Goal: Navigation & Orientation: Find specific page/section

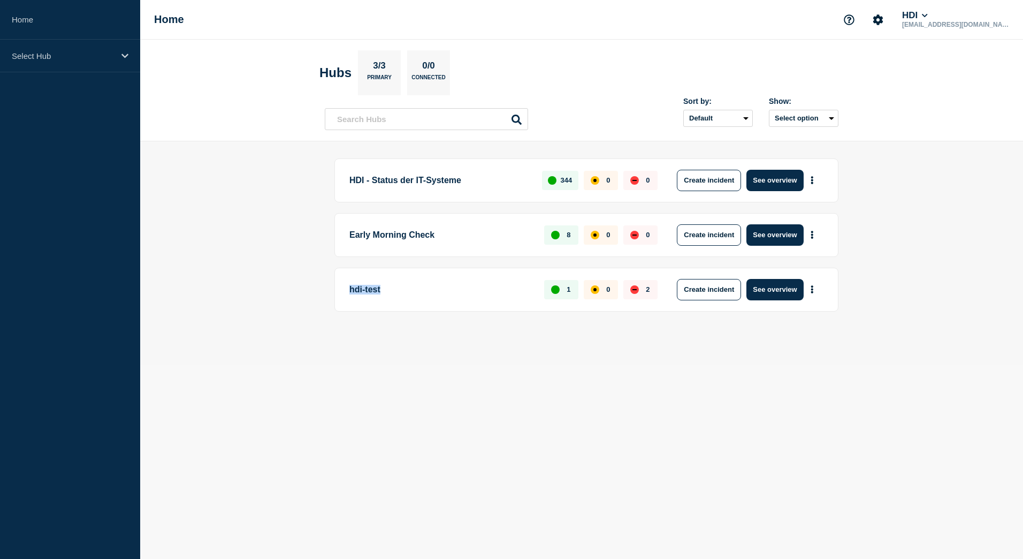
drag, startPoint x: 352, startPoint y: 289, endPoint x: 402, endPoint y: 297, distance: 51.0
click at [402, 297] on p "hdi-test" at bounding box center [440, 289] width 182 height 21
drag, startPoint x: 402, startPoint y: 297, endPoint x: 403, endPoint y: 340, distance: 42.8
click at [403, 340] on div "HDI - Status der IT-Systeme 344 0 0 Create incident See overview Early Morning …" at bounding box center [582, 252] width 514 height 189
click at [129, 56] on div "Select Hub" at bounding box center [70, 56] width 140 height 33
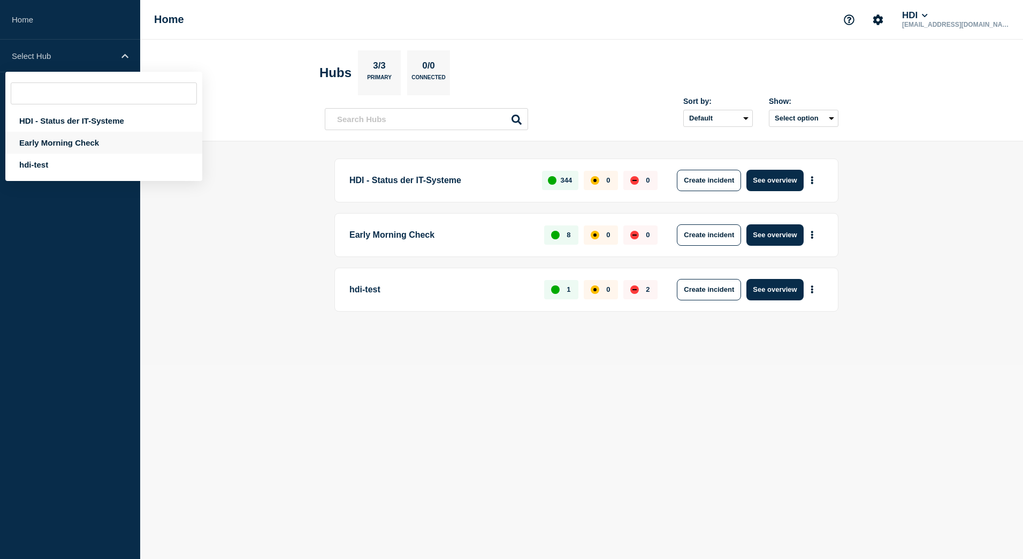
click at [123, 139] on div "Early Morning Check" at bounding box center [103, 143] width 197 height 22
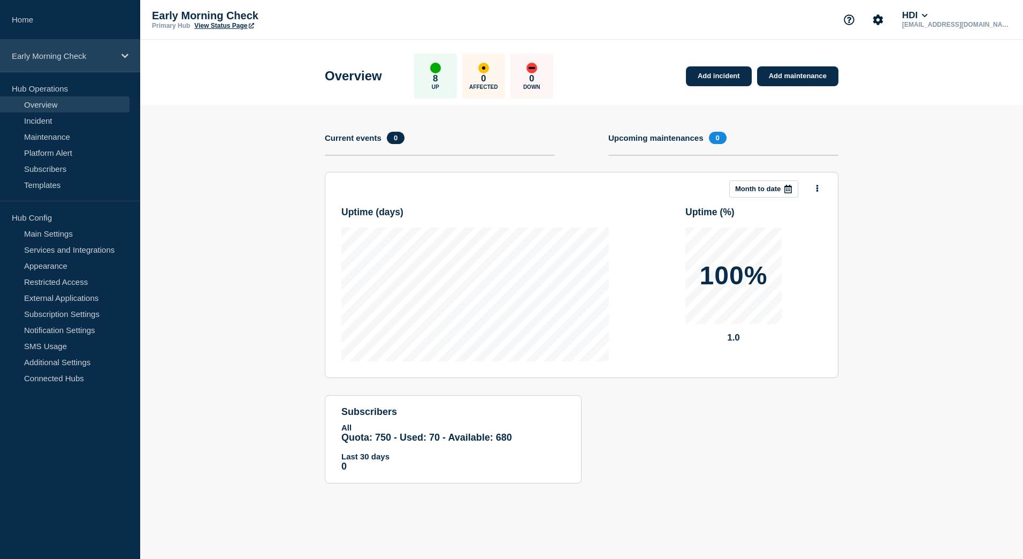
click at [126, 62] on div "Early Morning Check" at bounding box center [70, 56] width 140 height 33
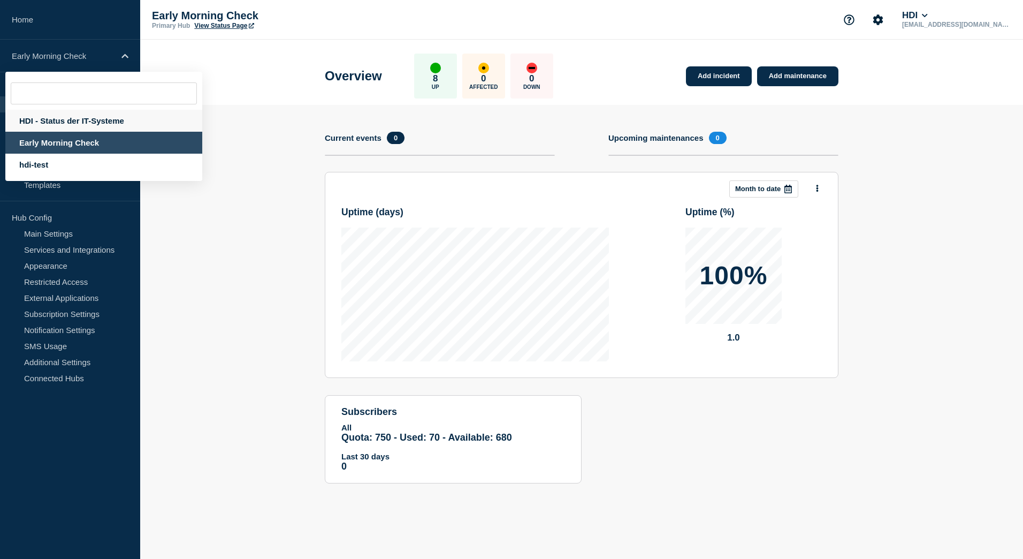
click at [94, 125] on div "HDI - Status der IT-Systeme" at bounding box center [103, 121] width 197 height 22
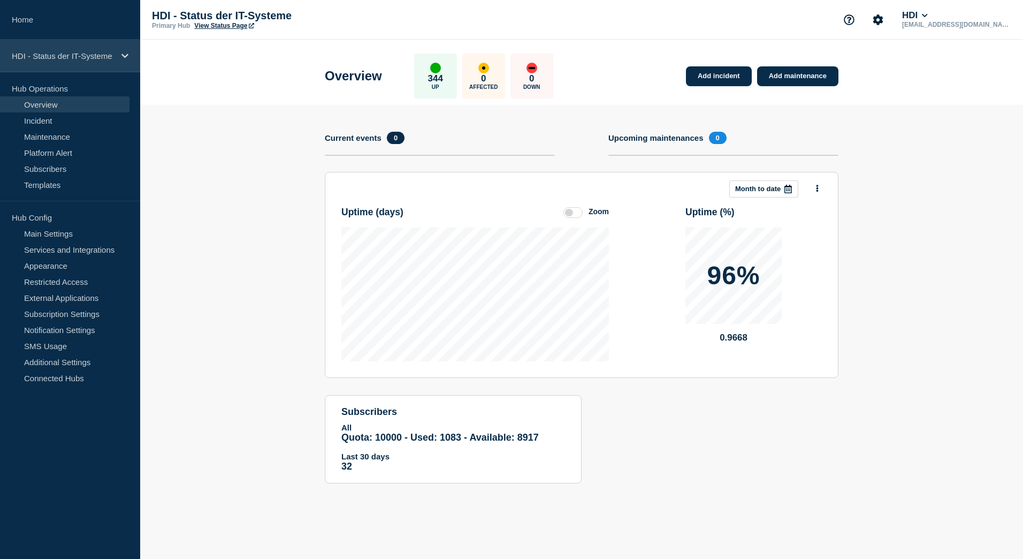
click at [125, 58] on icon at bounding box center [124, 56] width 7 height 8
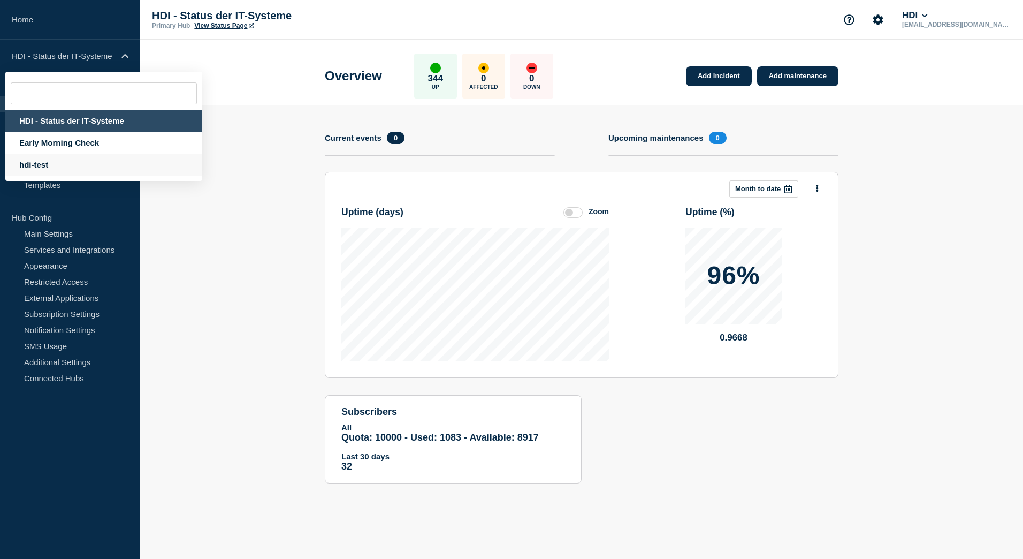
click at [59, 168] on div "hdi-test" at bounding box center [103, 165] width 197 height 22
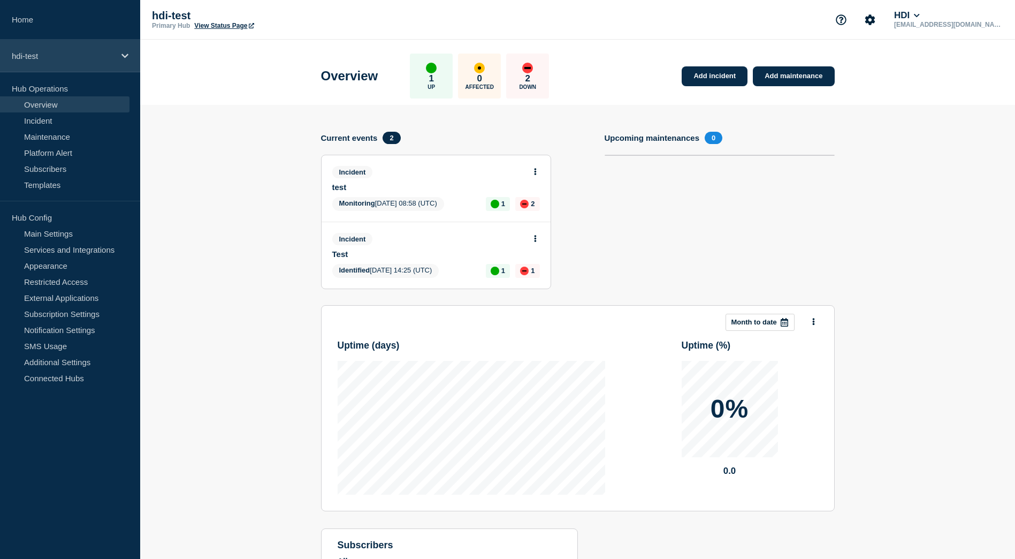
click at [124, 58] on icon at bounding box center [124, 56] width 7 height 8
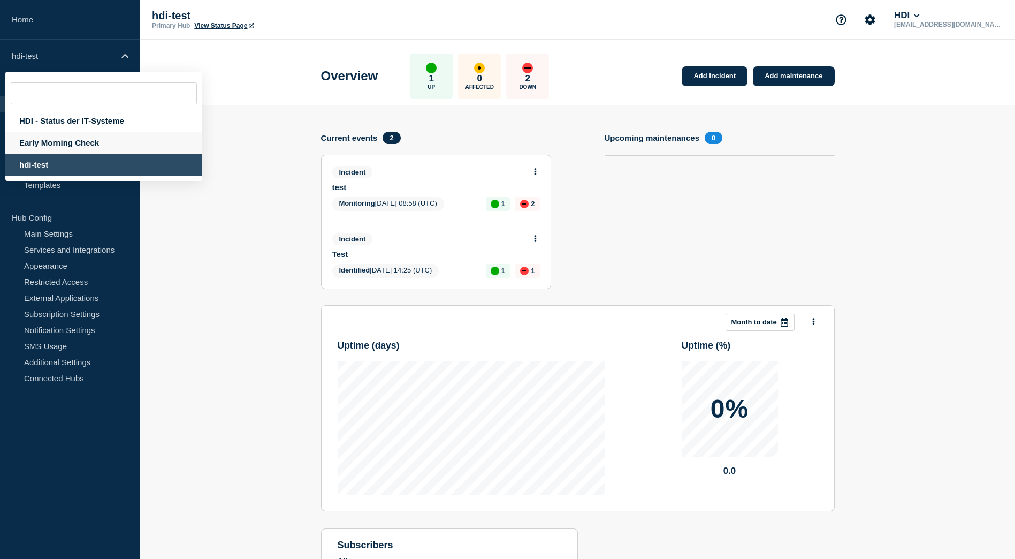
click at [71, 145] on div "Early Morning Check" at bounding box center [103, 143] width 197 height 22
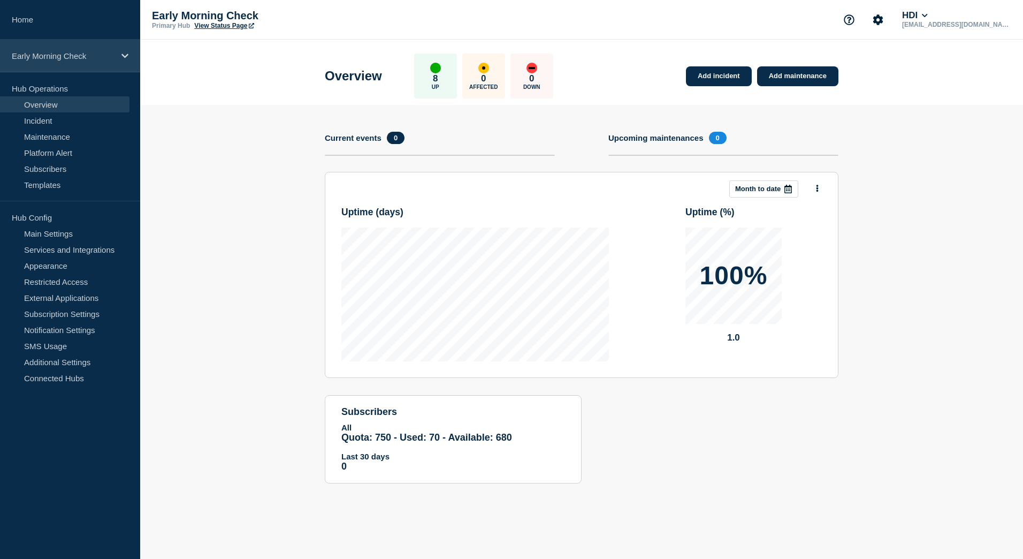
click at [125, 48] on div "Early Morning Check" at bounding box center [70, 56] width 140 height 33
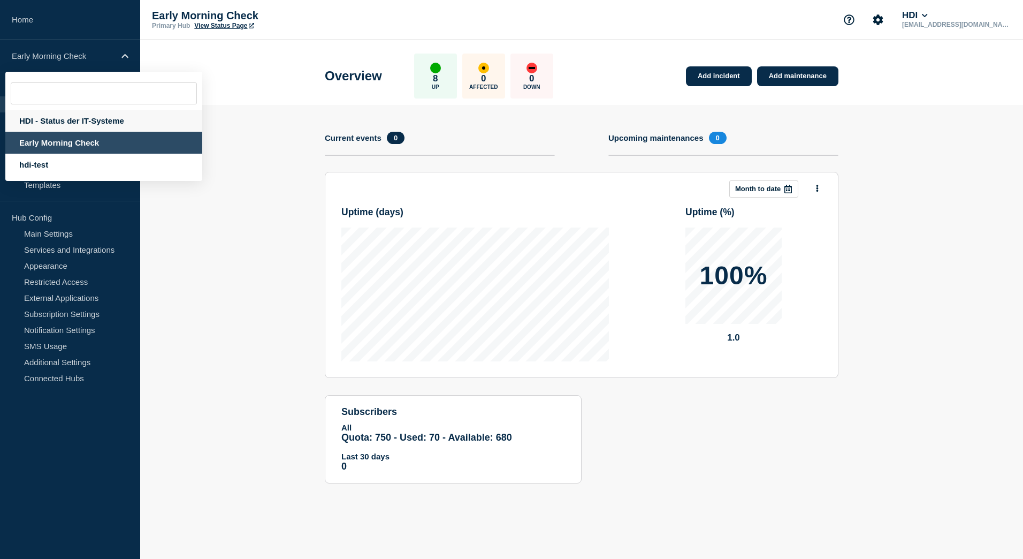
click at [98, 117] on div "HDI - Status der IT-Systeme" at bounding box center [103, 121] width 197 height 22
